Goal: Task Accomplishment & Management: Use online tool/utility

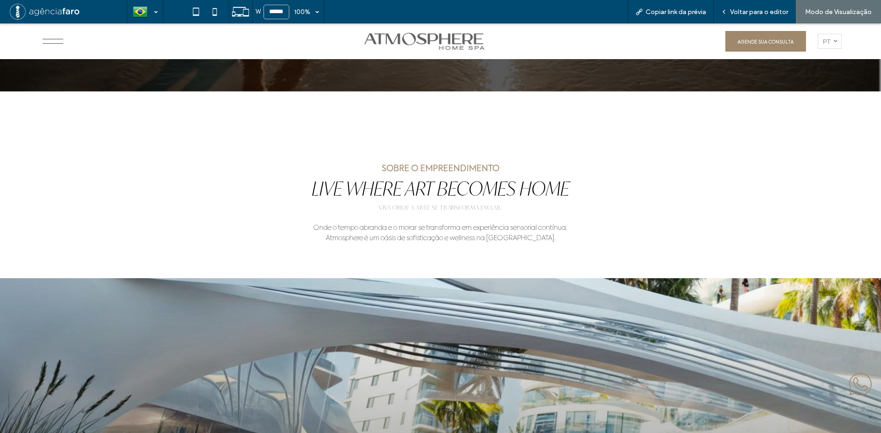
scroll to position [375, 0]
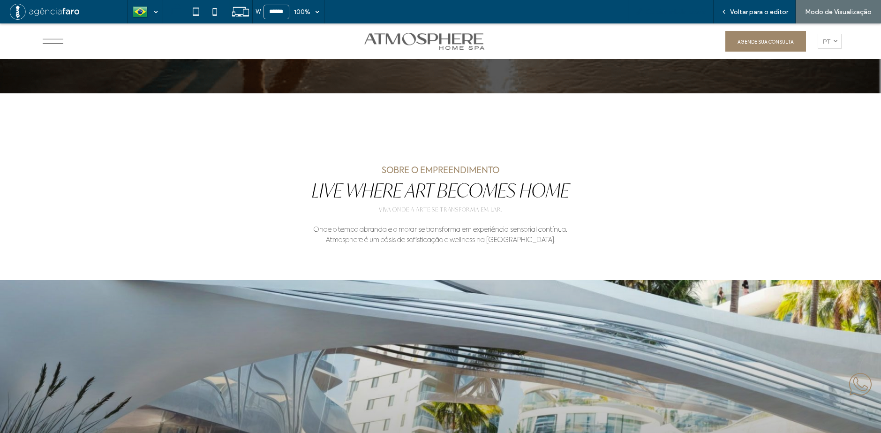
click at [695, 13] on span "Copiar link da prévia" at bounding box center [675, 12] width 60 height 8
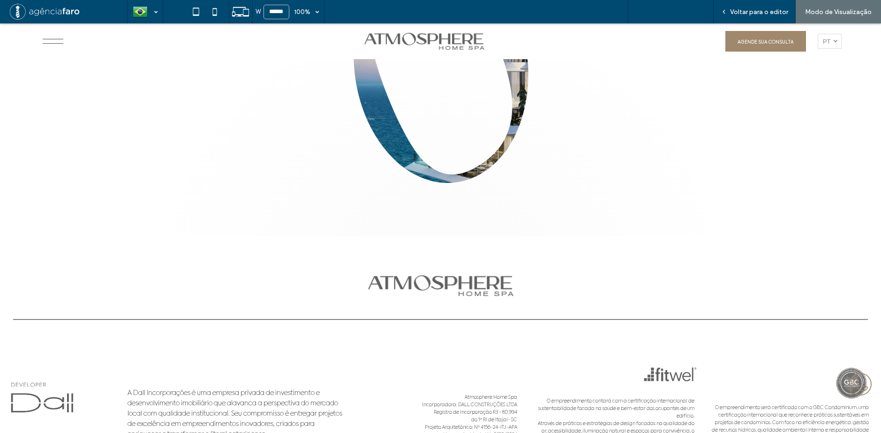
scroll to position [5637, 0]
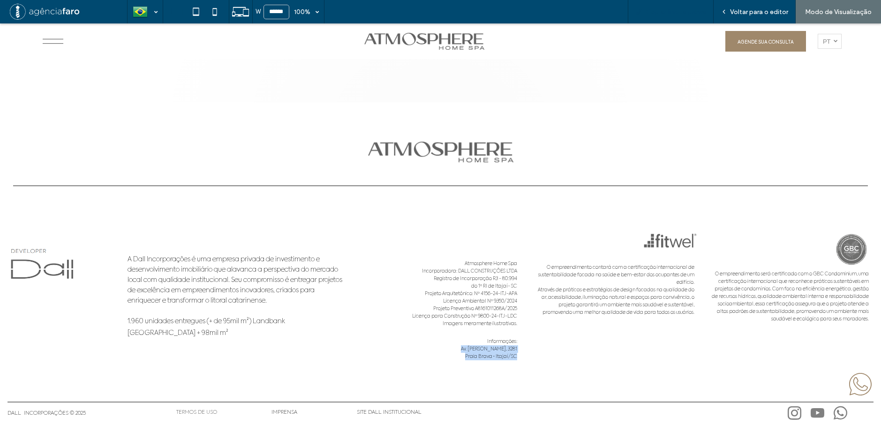
drag, startPoint x: 460, startPoint y: 348, endPoint x: 511, endPoint y: 362, distance: 52.5
click at [511, 362] on div "Atmosphere Home Spa Incorporadora: DALL CONSTRUÇÕES LTDA Registro de Incorporaç…" at bounding box center [436, 315] width 161 height 111
copy div "Av. [PERSON_NAME][STREET_ADDRESS] • Itajaí/SC"
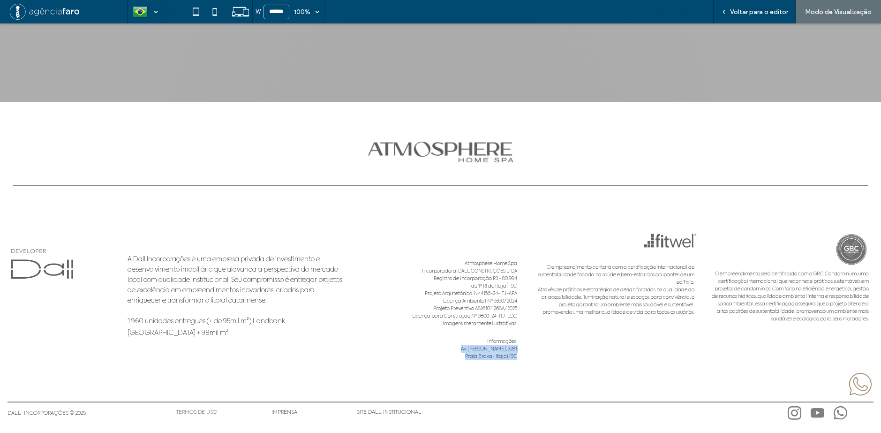
scroll to position [5637, 0]
click at [752, 7] on div "Voltar para o editor" at bounding box center [754, 11] width 82 height 23
click at [743, 9] on span "Voltar para o editor" at bounding box center [759, 12] width 58 height 8
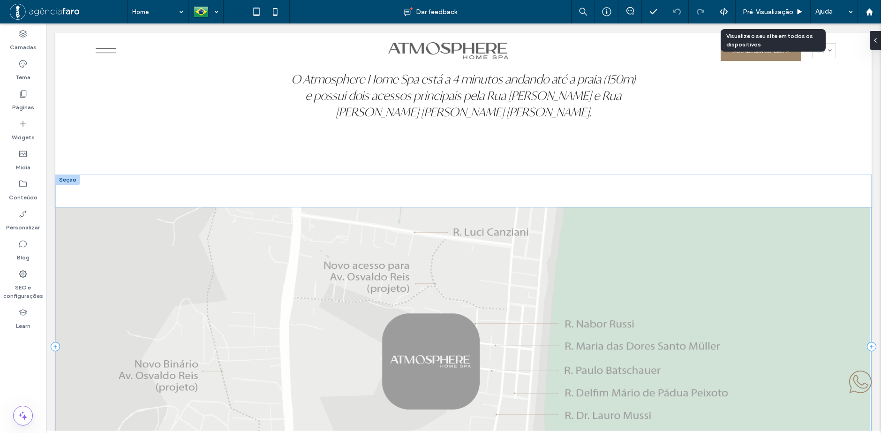
scroll to position [4237, 0]
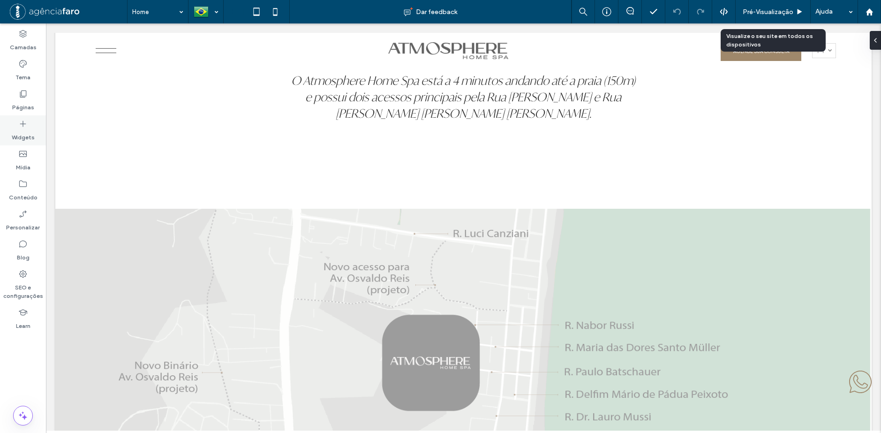
click at [19, 129] on label "Widgets" at bounding box center [23, 134] width 23 height 13
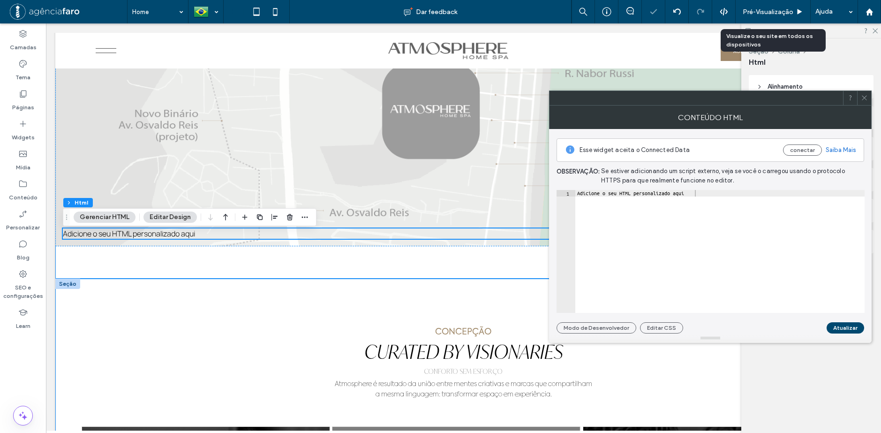
scroll to position [4521, 0]
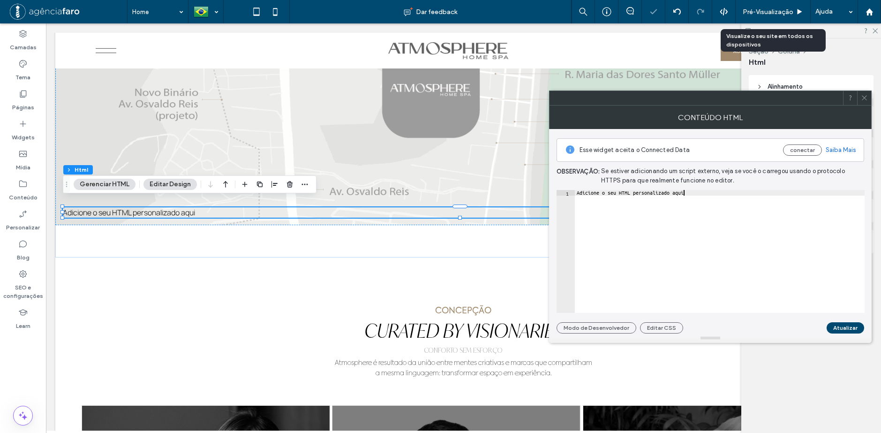
click at [720, 213] on div "Adicione o seu HTML personalizado aqui" at bounding box center [720, 257] width 290 height 134
click at [718, 215] on div "Adicione o seu HTML personalizado aqui" at bounding box center [720, 257] width 290 height 134
paste textarea "**********"
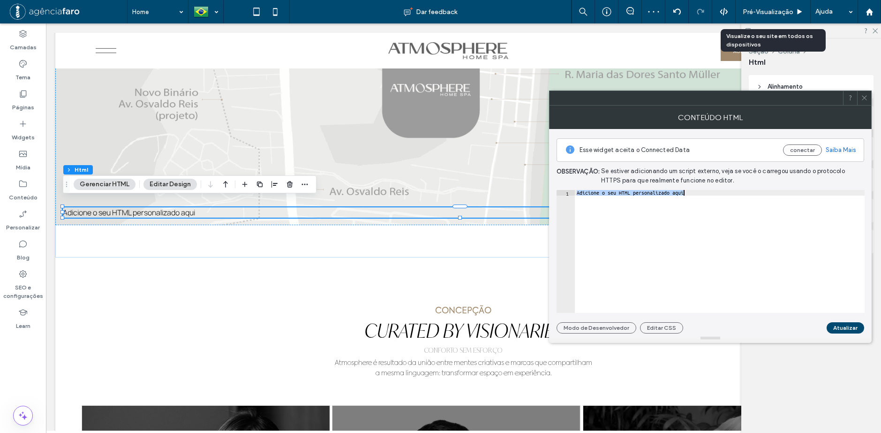
type textarea "**********"
click at [842, 326] on button "Atualizar" at bounding box center [845, 327] width 38 height 11
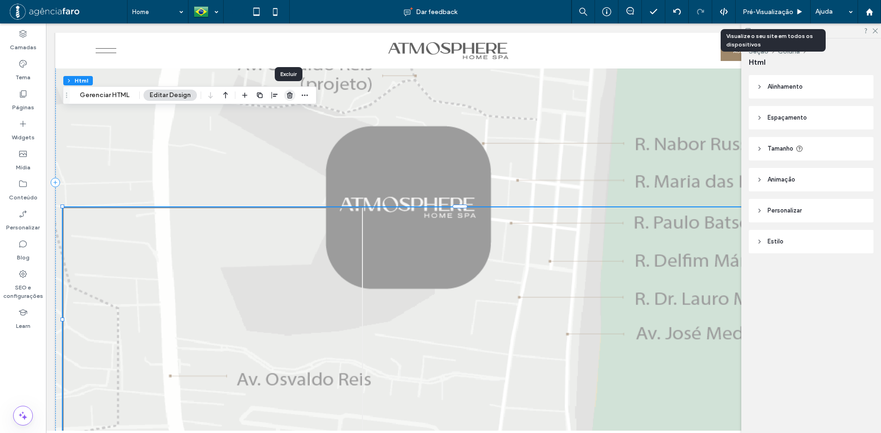
click at [289, 96] on icon "button" at bounding box center [290, 95] width 8 height 8
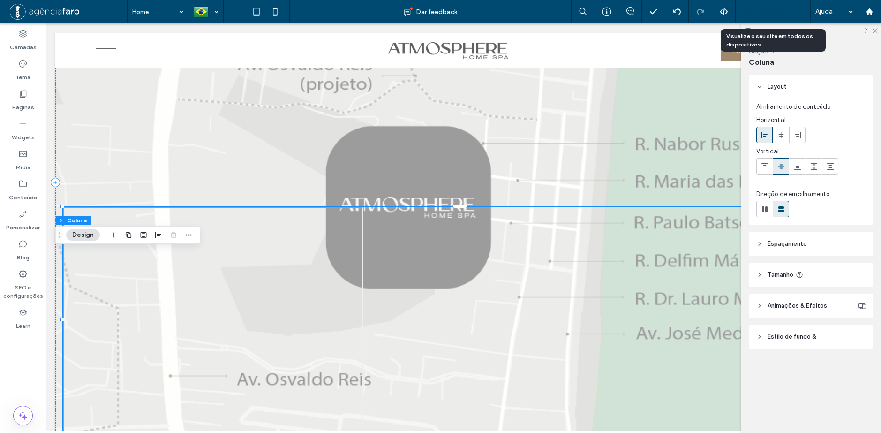
click at [764, 10] on span "Pré-Visualizaçāo" at bounding box center [768, 12] width 51 height 8
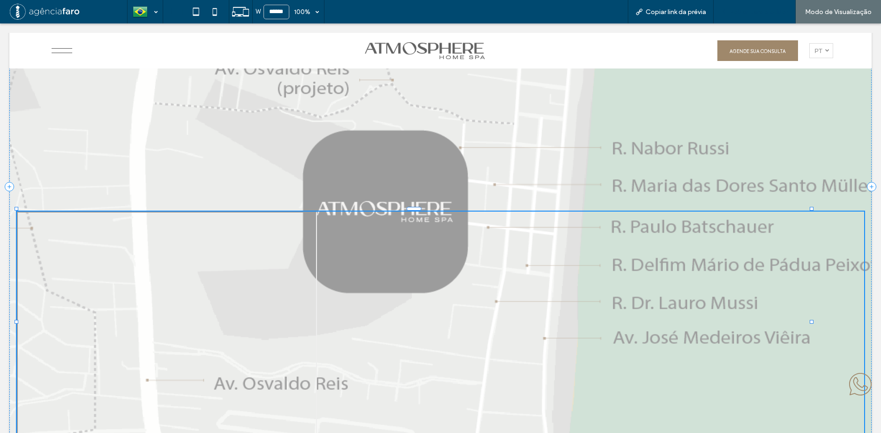
click at [730, 11] on div "Voltar para o editor" at bounding box center [754, 12] width 82 height 8
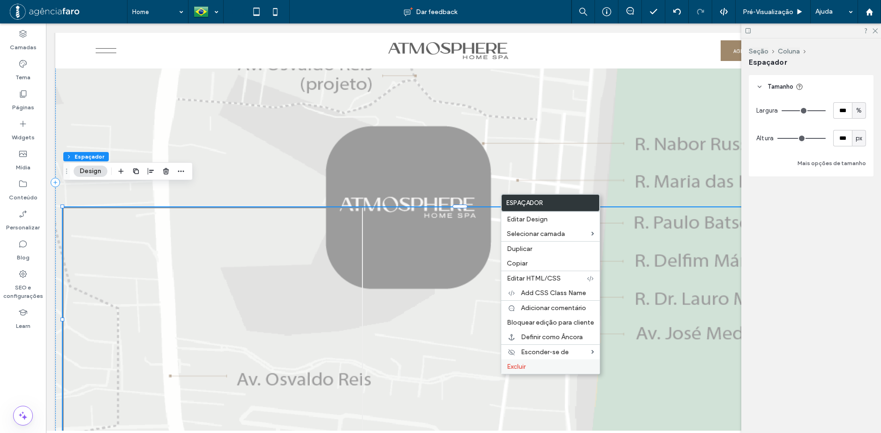
click at [525, 363] on span "Excluir" at bounding box center [516, 366] width 19 height 8
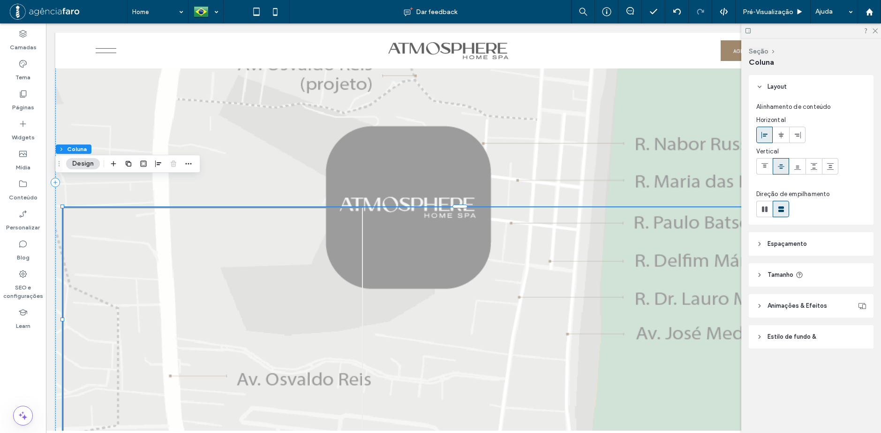
click at [792, 335] on span "Estilo de fundo &" at bounding box center [791, 336] width 49 height 9
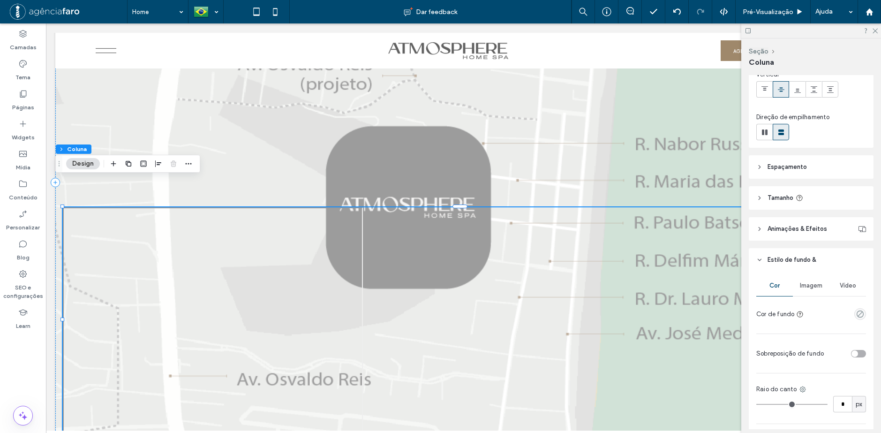
scroll to position [94, 0]
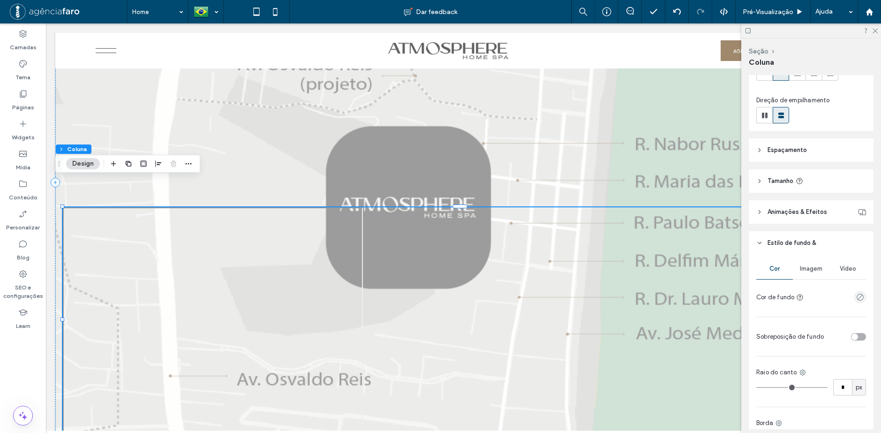
click at [803, 269] on span "Imagem" at bounding box center [811, 269] width 23 height 8
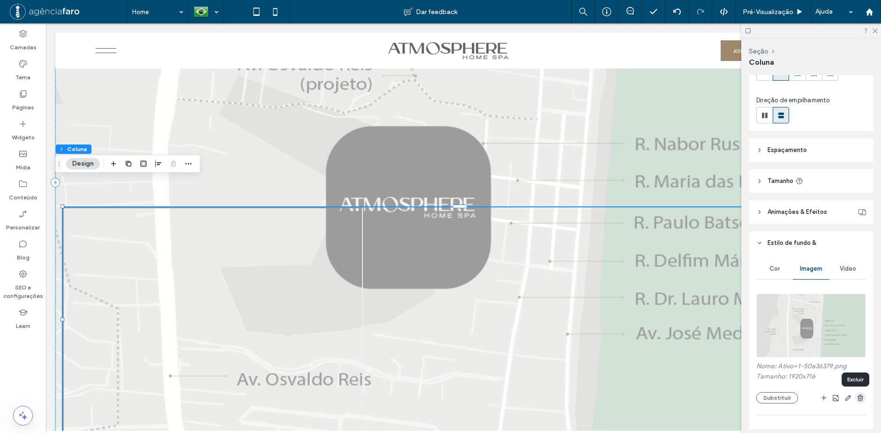
click at [856, 398] on icon "button" at bounding box center [860, 398] width 8 height 8
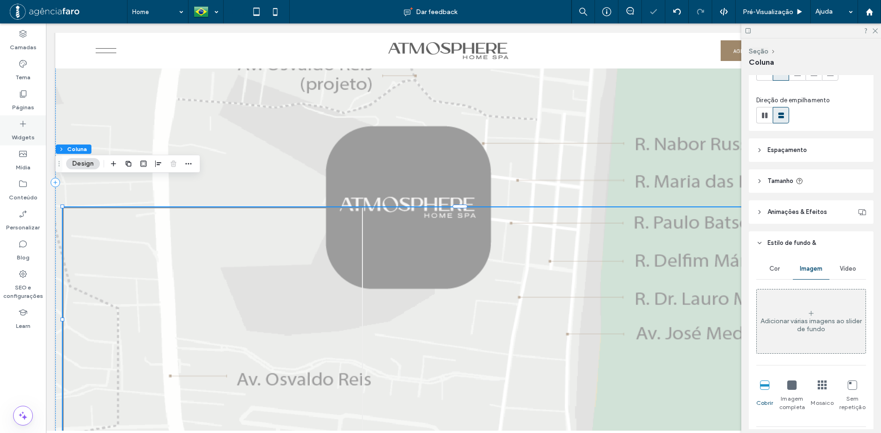
click at [34, 130] on div "Widgets" at bounding box center [23, 130] width 46 height 30
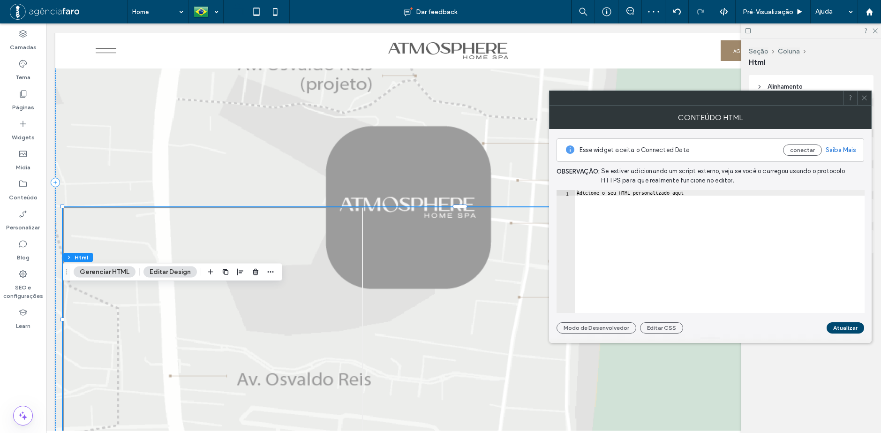
click at [715, 198] on div "Adicione o seu HTML personalizado aqui" at bounding box center [720, 257] width 290 height 134
paste textarea "**********"
type textarea "**********"
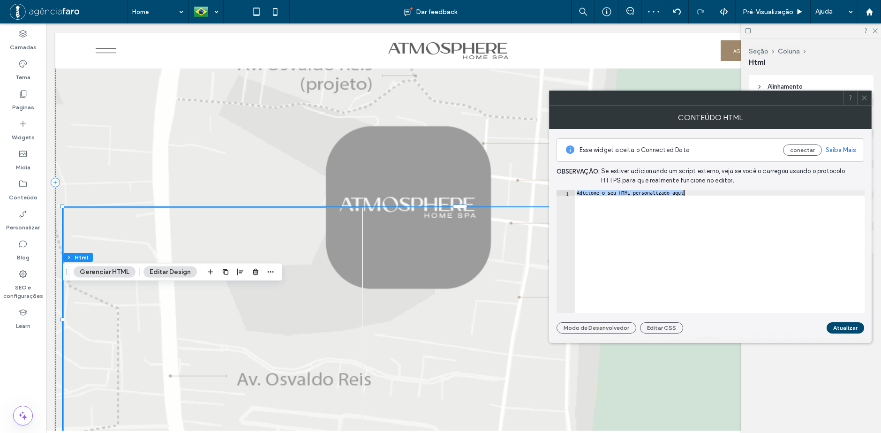
scroll to position [0, 125]
click at [850, 330] on button "Atualizar" at bounding box center [845, 327] width 38 height 11
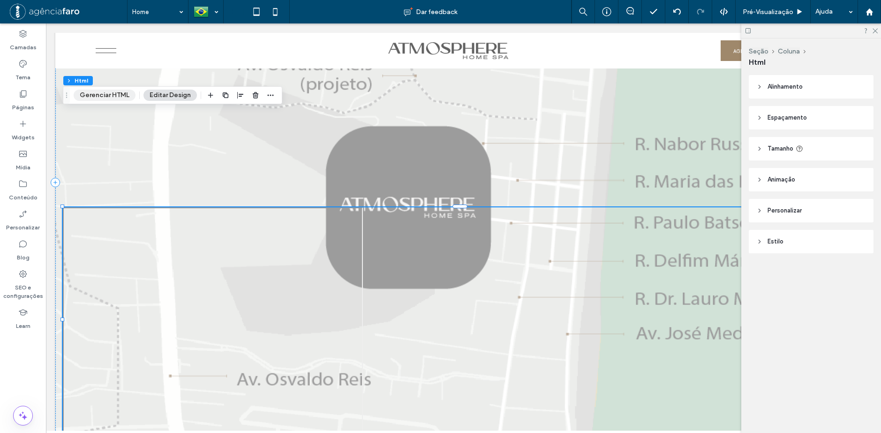
click at [115, 93] on button "Gerenciar HTML" at bounding box center [105, 95] width 62 height 11
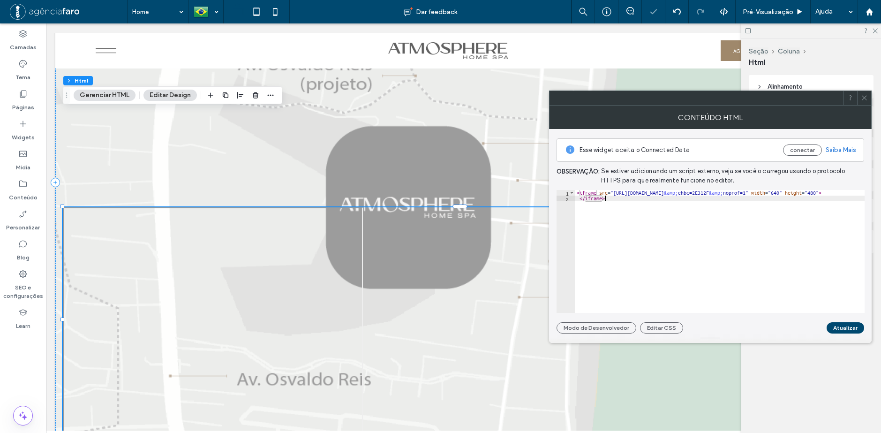
click at [666, 213] on div "< iframe src = "[URL][DOMAIN_NAME] &amp; ehbc=2E312F &amp; noprof=1" width = "6…" at bounding box center [781, 257] width 412 height 134
paste textarea "Cursor at row 2"
type textarea "**********"
click at [849, 327] on button "Atualizar" at bounding box center [845, 327] width 38 height 11
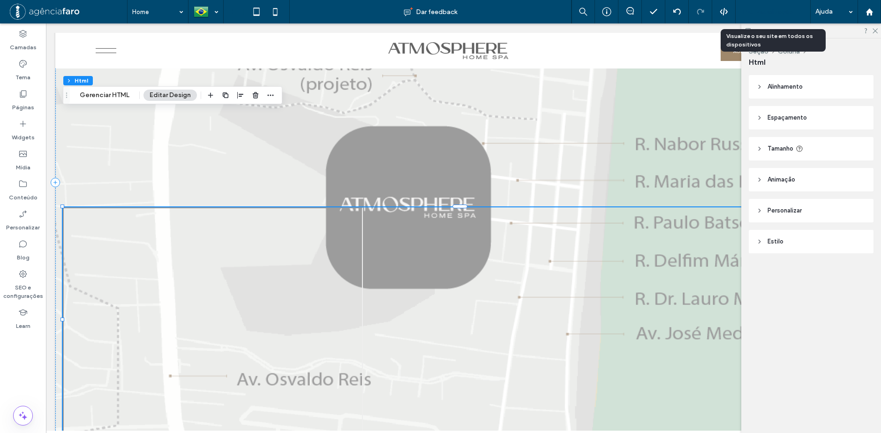
click at [756, 12] on span "Pré-Visualizaçāo" at bounding box center [768, 12] width 51 height 8
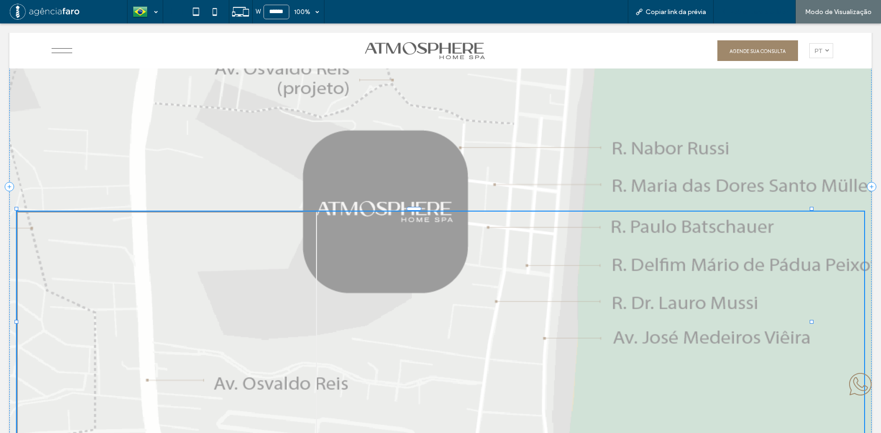
click at [777, 12] on span "Voltar para o editor" at bounding box center [759, 12] width 58 height 8
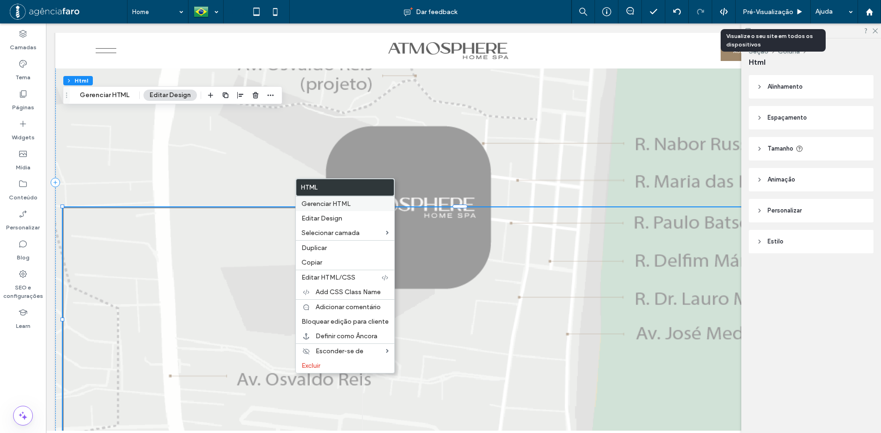
drag, startPoint x: 336, startPoint y: 199, endPoint x: 341, endPoint y: 208, distance: 9.7
click at [337, 199] on div "Gerenciar HTML" at bounding box center [345, 203] width 98 height 15
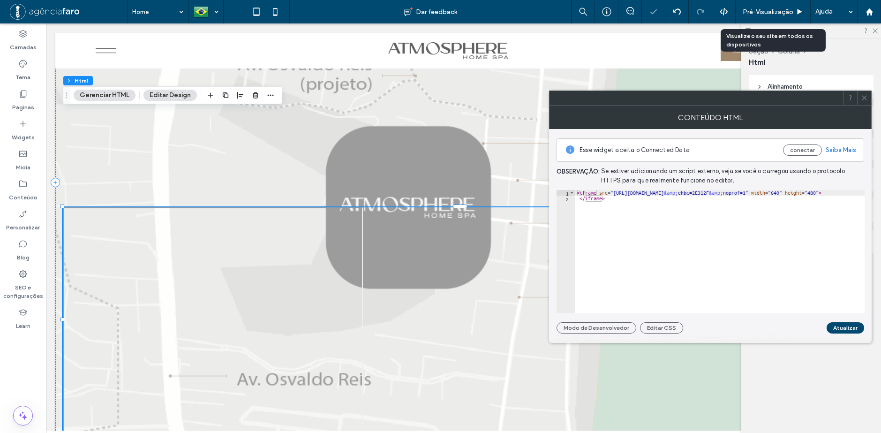
type textarea "*********"
click at [618, 215] on div "< iframe src = "[URL][DOMAIN_NAME] &amp; ehbc=2E312F &amp; noprof=1" width = "6…" at bounding box center [781, 257] width 412 height 134
paste textarea "Cursor at row 3"
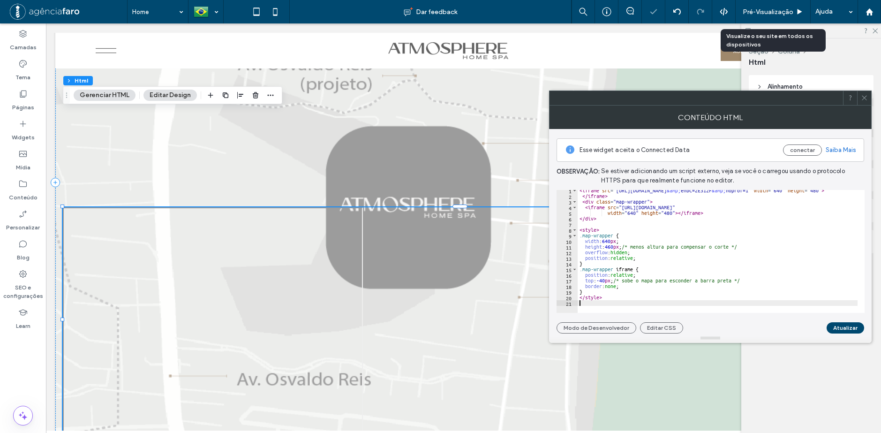
scroll to position [2, 0]
click at [683, 240] on div "< iframe src = "[URL][DOMAIN_NAME] &amp; ehbc=2E312F &amp; noprof=1" width = "6…" at bounding box center [784, 251] width 412 height 127
type textarea "**********"
click at [852, 323] on button "Atualizar" at bounding box center [845, 327] width 38 height 11
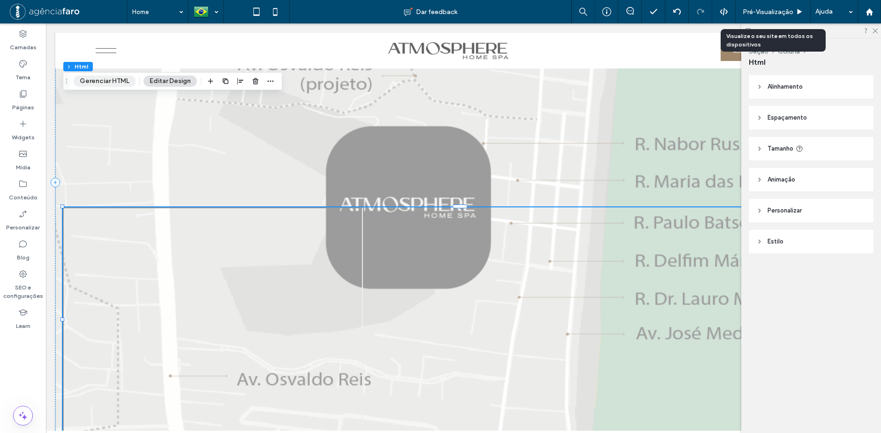
click at [115, 83] on button "Gerenciar HTML" at bounding box center [105, 80] width 62 height 11
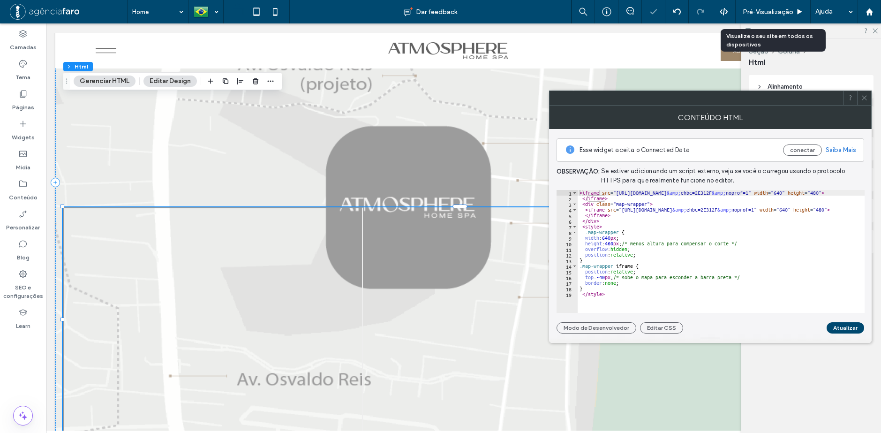
click at [662, 243] on div "< iframe src = "[URL][DOMAIN_NAME] &amp; ehbc=2E312F &amp; noprof=1" width = "6…" at bounding box center [786, 253] width 417 height 127
drag, startPoint x: 593, startPoint y: 192, endPoint x: 554, endPoint y: 188, distance: 39.1
click at [554, 188] on div "**********" at bounding box center [710, 231] width 323 height 204
type textarea "**********"
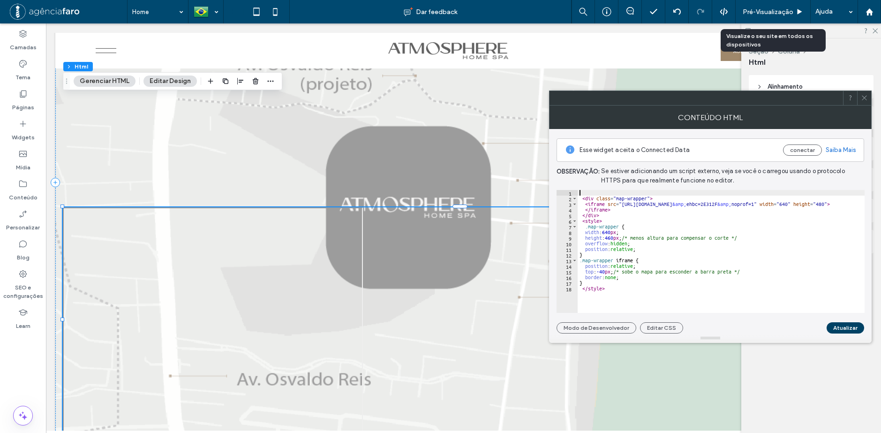
click at [839, 324] on button "Atualizar" at bounding box center [845, 327] width 38 height 11
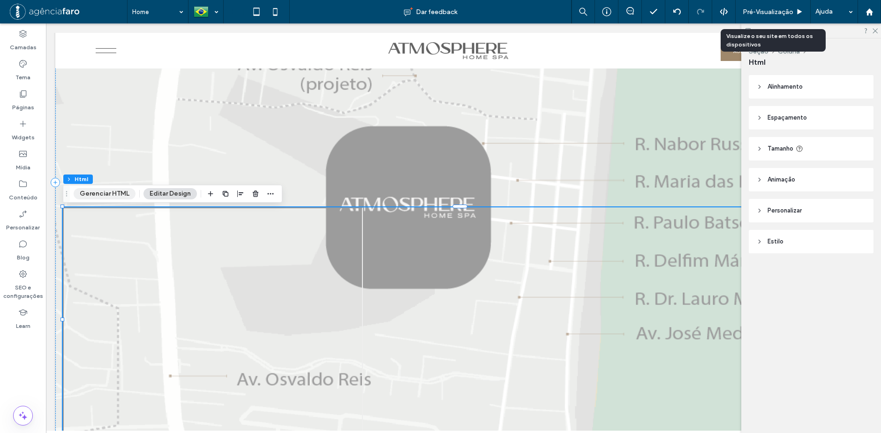
click at [97, 194] on button "Gerenciar HTML" at bounding box center [105, 193] width 62 height 11
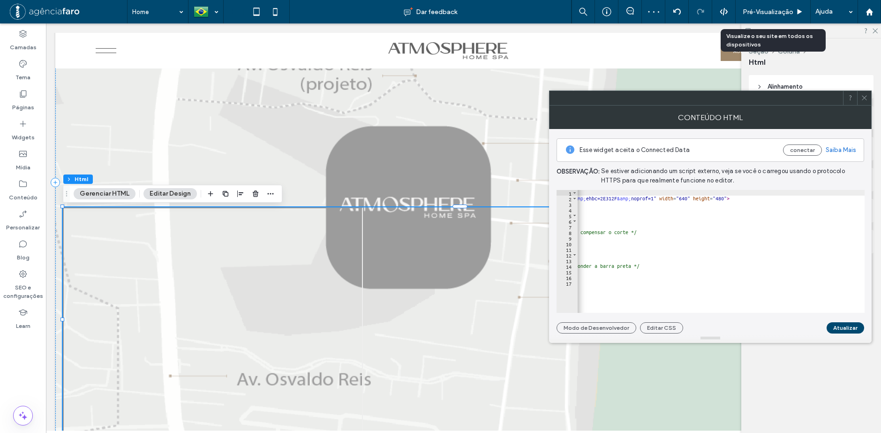
scroll to position [0, 103]
drag, startPoint x: 791, startPoint y: 196, endPoint x: 813, endPoint y: 199, distance: 22.3
click at [813, 199] on div "< div class = "map-wrapper" > < iframe src = "[URL][DOMAIN_NAME] &amp; ehbc=2E3…" at bounding box center [683, 253] width 417 height 127
type textarea "**********"
click at [848, 327] on button "Atualizar" at bounding box center [845, 327] width 38 height 11
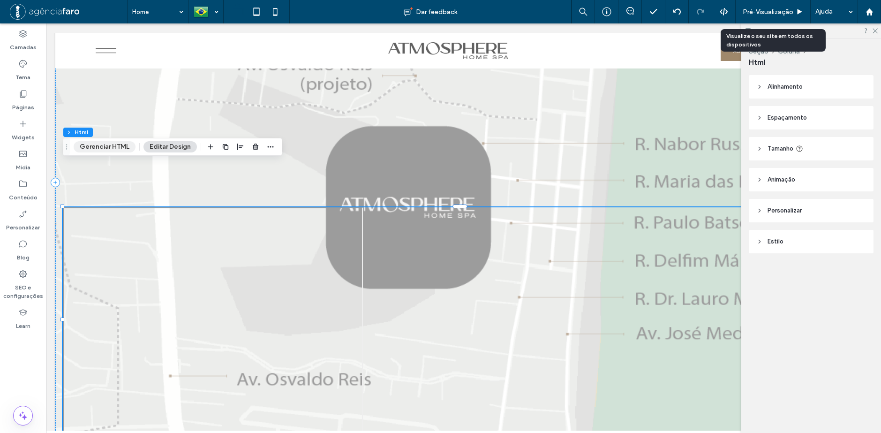
click at [93, 146] on button "Gerenciar HTML" at bounding box center [105, 146] width 62 height 11
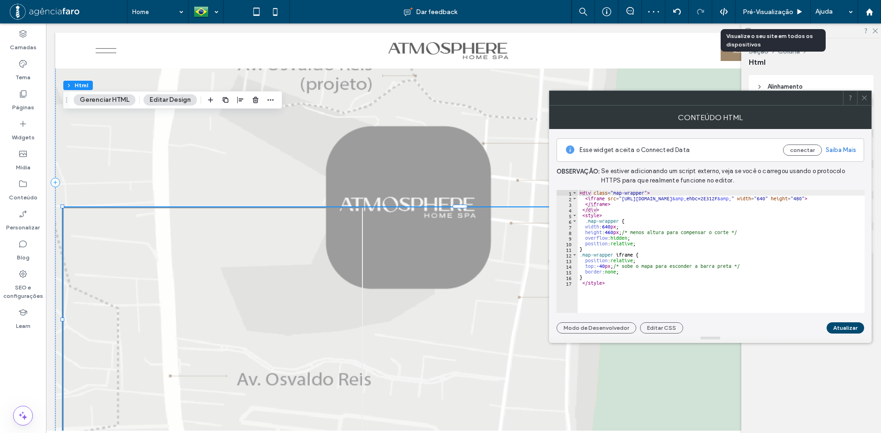
type textarea "******"
click at [718, 211] on div "< div class = "map-wrapper" > < iframe src = "[URL][DOMAIN_NAME] &amp; ehbc=2E3…" at bounding box center [775, 253] width 395 height 127
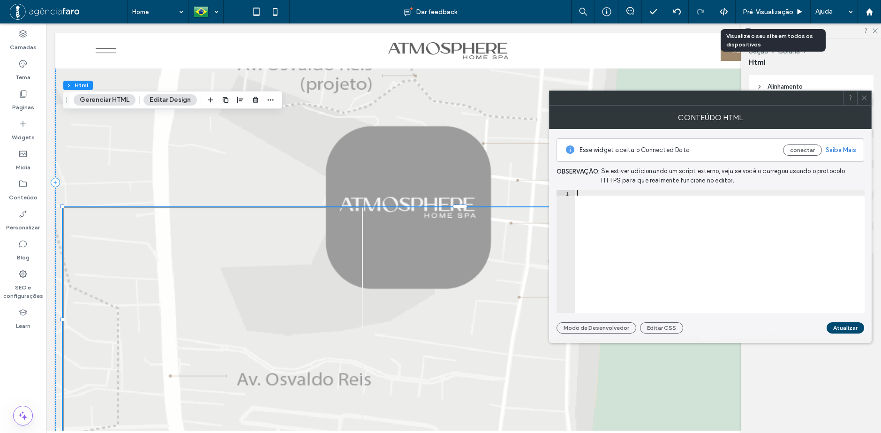
drag, startPoint x: 751, startPoint y: 223, endPoint x: 658, endPoint y: 297, distance: 118.5
click at [658, 297] on div at bounding box center [720, 253] width 290 height 127
drag, startPoint x: 862, startPoint y: 97, endPoint x: 724, endPoint y: 116, distance: 139.2
click at [863, 97] on icon at bounding box center [864, 97] width 7 height 7
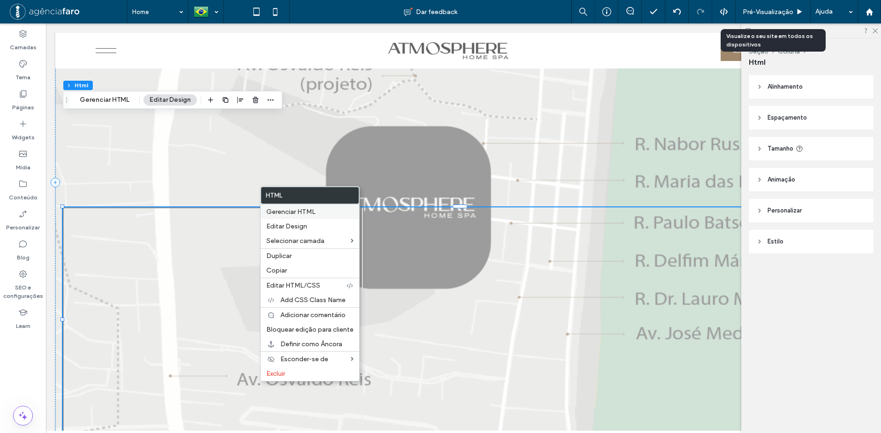
click at [286, 211] on span "Gerenciar HTML" at bounding box center [290, 212] width 49 height 8
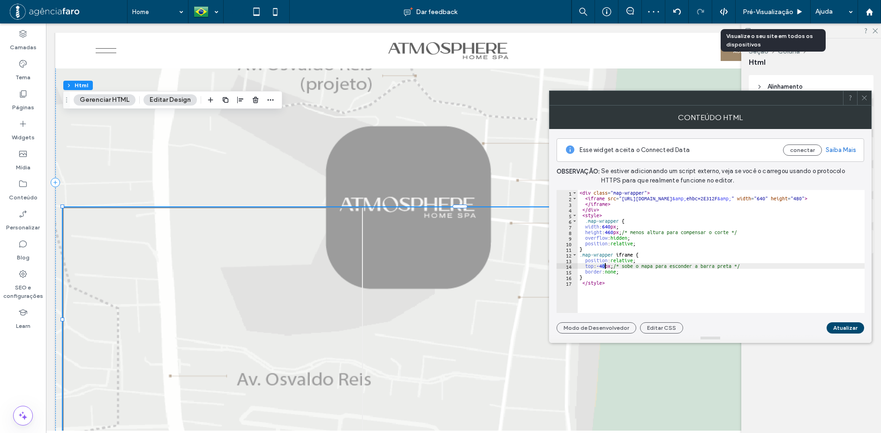
click at [605, 267] on div "< div class = "map-wrapper" > < iframe src = "[URL][DOMAIN_NAME] &amp; ehbc=2E3…" at bounding box center [775, 253] width 395 height 127
type textarea "**********"
click at [848, 329] on button "Atualizar" at bounding box center [845, 327] width 38 height 11
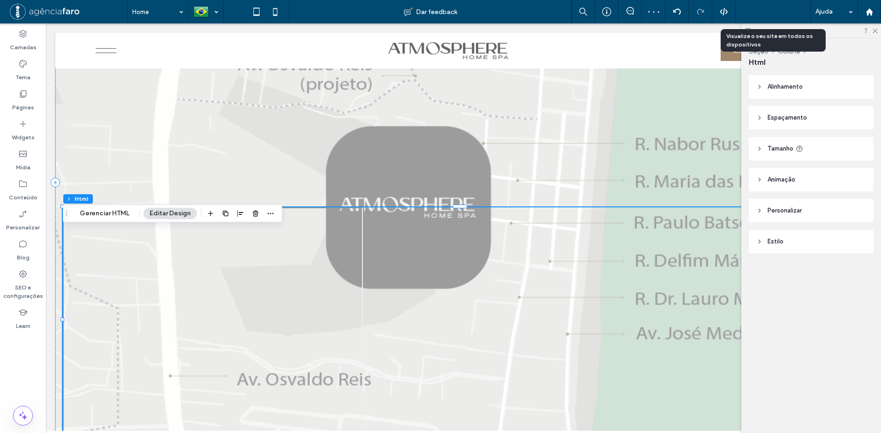
click at [771, 5] on div "Pré-Visualizaçāo" at bounding box center [772, 11] width 75 height 23
click at [768, 15] on span "Pré-Visualizaçāo" at bounding box center [768, 12] width 51 height 8
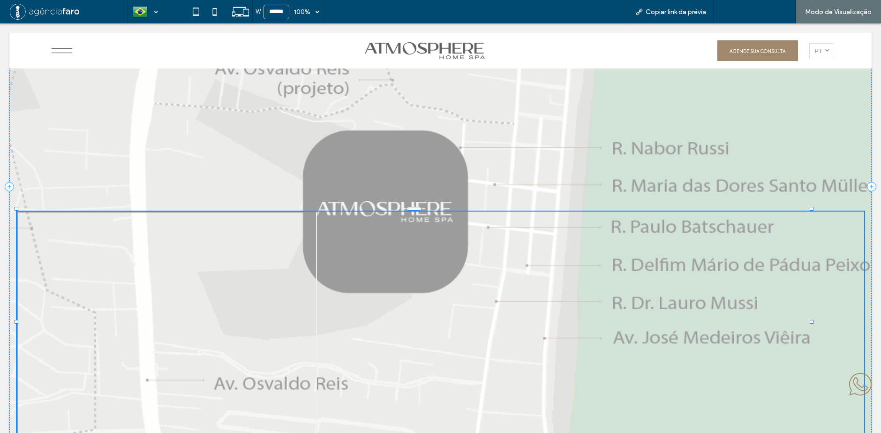
click at [769, 14] on span "Voltar para o editor" at bounding box center [759, 12] width 58 height 8
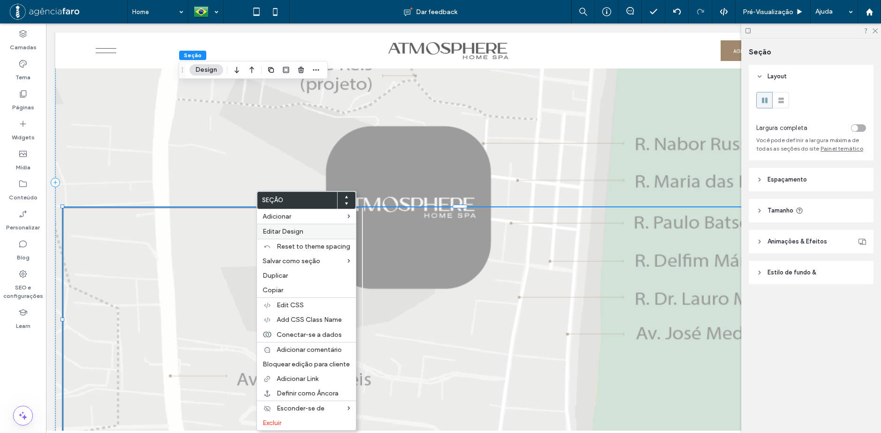
click at [313, 231] on label "Editar Design" at bounding box center [307, 231] width 88 height 8
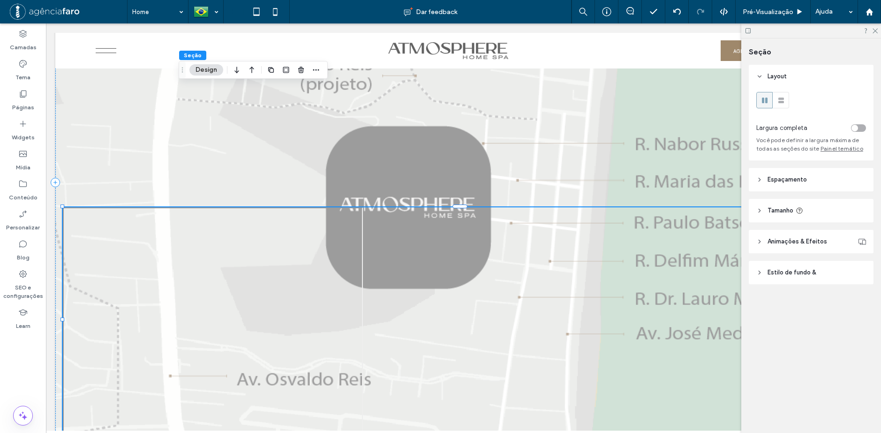
click at [795, 270] on span "Estilo de fundo &" at bounding box center [791, 272] width 49 height 9
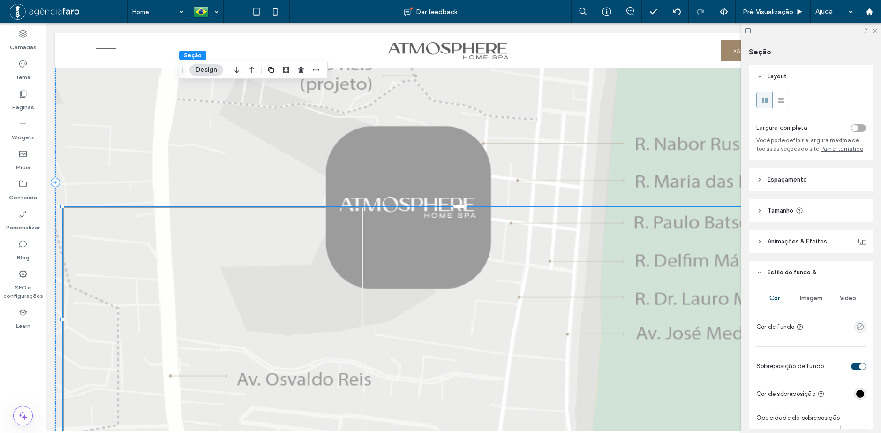
click at [811, 300] on span "Imagem" at bounding box center [811, 298] width 23 height 8
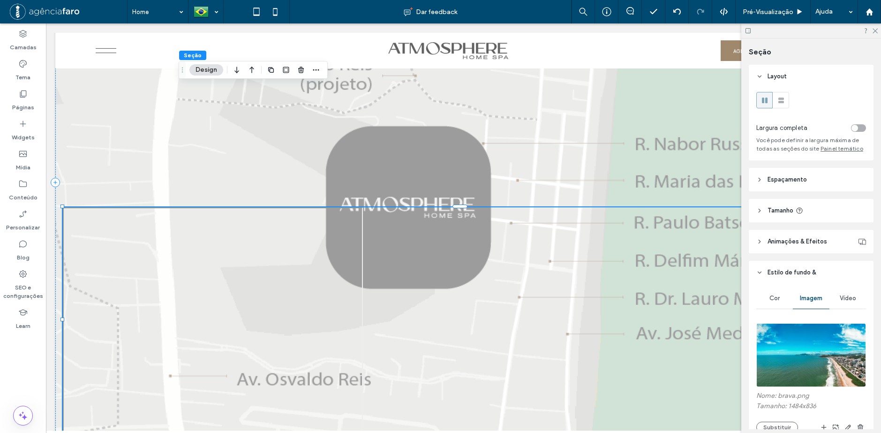
click at [852, 301] on span "Vídeo" at bounding box center [848, 298] width 16 height 8
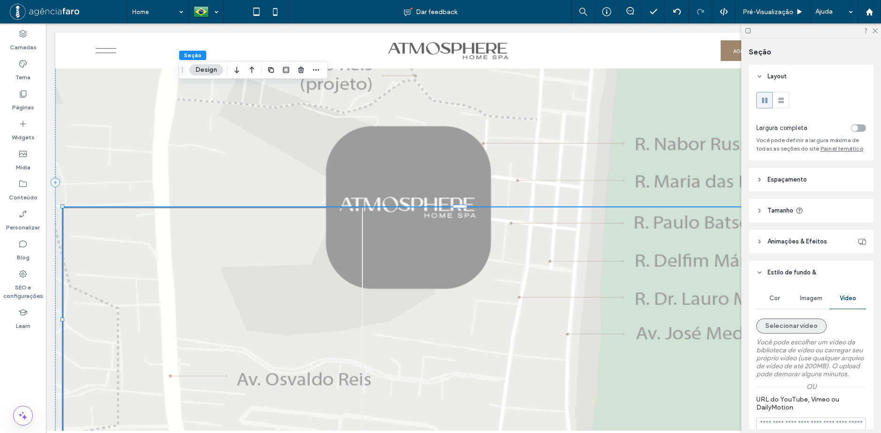
click at [819, 326] on button "Selecionar vídeo" at bounding box center [791, 325] width 70 height 15
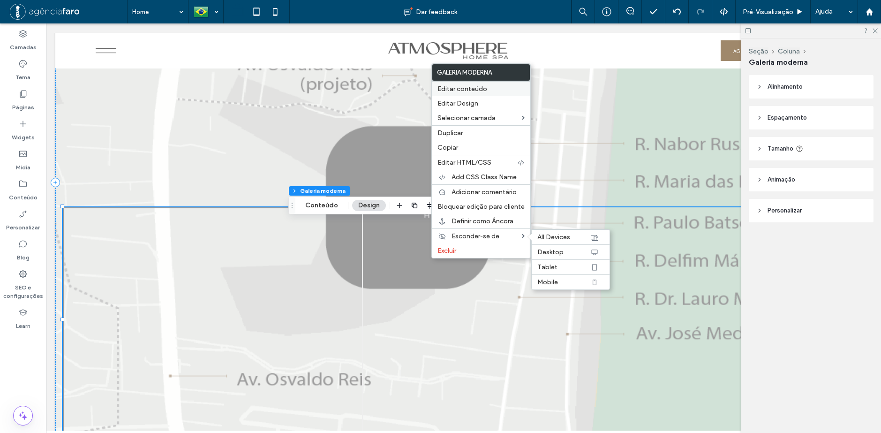
click at [472, 89] on span "Editar conteúdo" at bounding box center [462, 89] width 50 height 8
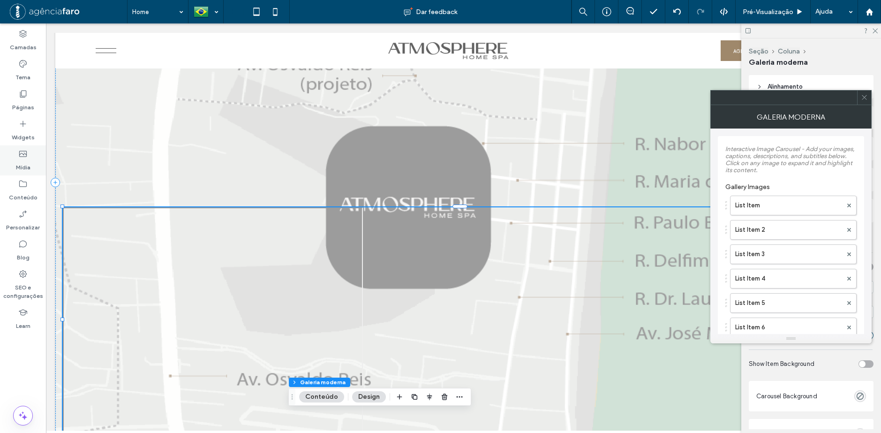
click at [34, 160] on div "Mídia" at bounding box center [23, 160] width 46 height 30
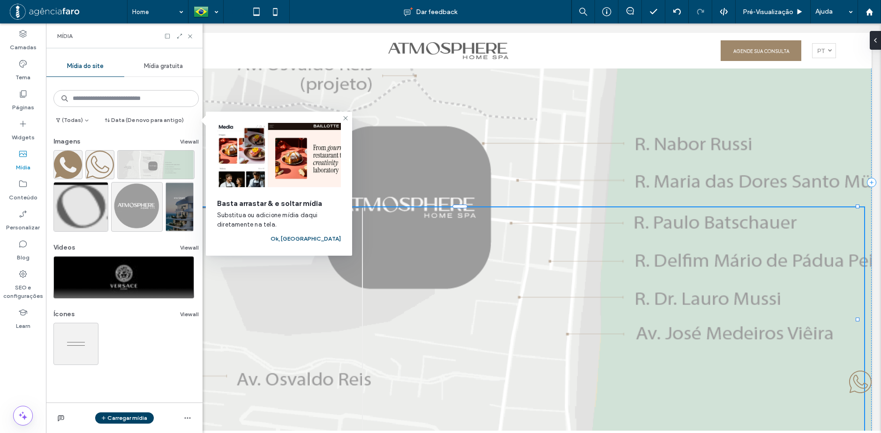
click at [121, 414] on button "Carregar mídia" at bounding box center [124, 417] width 59 height 11
click at [122, 375] on span "Vídeos" at bounding box center [124, 377] width 19 height 9
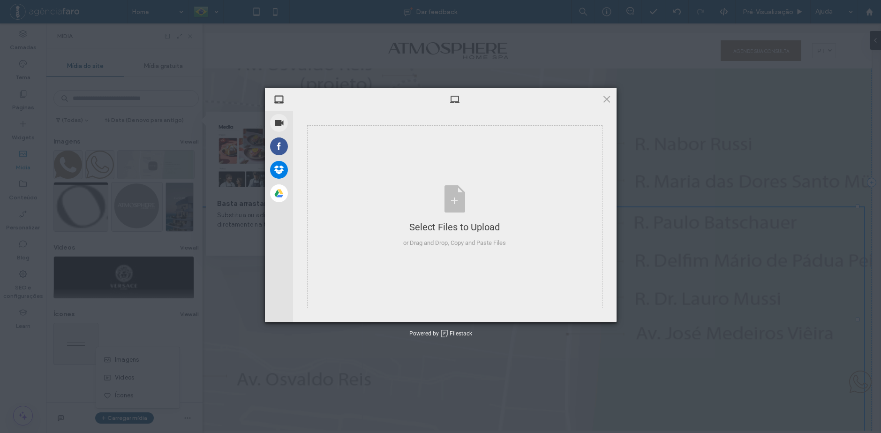
click at [137, 375] on div "My Device Record Video Facebook Dropbox Google Drive Select Files to Upload or …" at bounding box center [440, 216] width 881 height 433
click at [444, 195] on div "Select Files to Upload or Drag and Drop, Copy and Paste Files" at bounding box center [454, 216] width 103 height 62
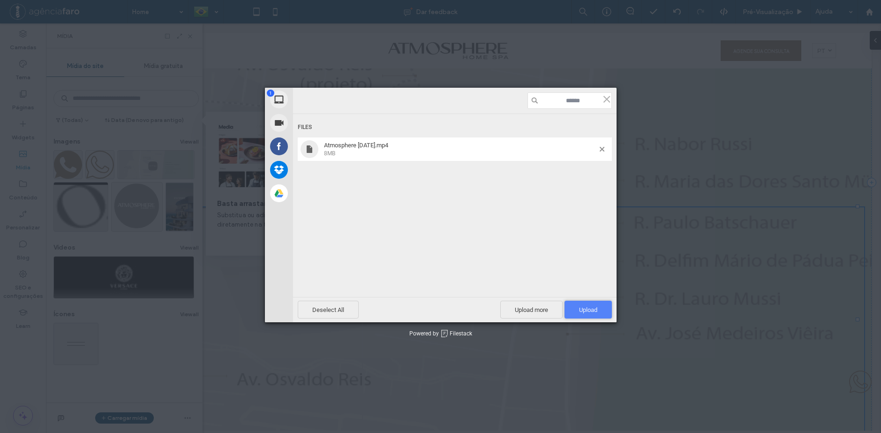
click at [579, 308] on span "Upload 1" at bounding box center [588, 309] width 18 height 7
